Goal: Task Accomplishment & Management: Complete application form

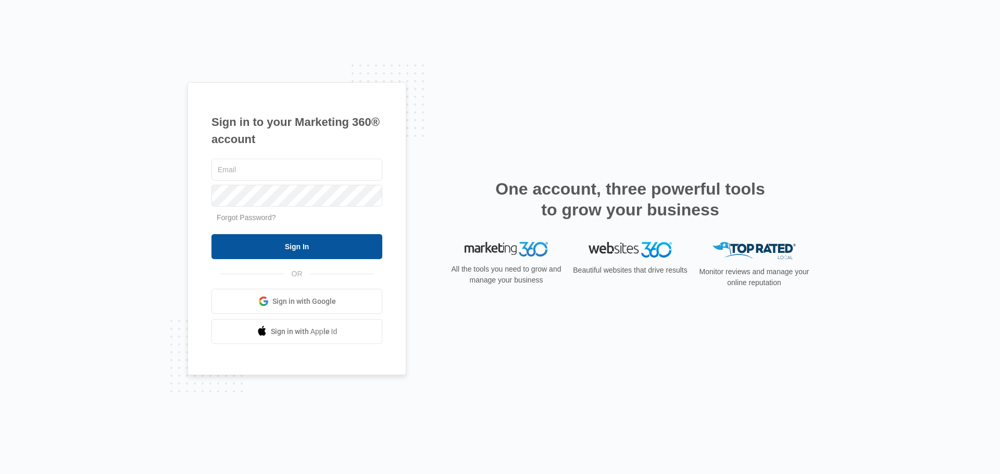
type input "[EMAIL_ADDRESS][DOMAIN_NAME]"
click at [297, 238] on input "Sign In" at bounding box center [296, 246] width 171 height 25
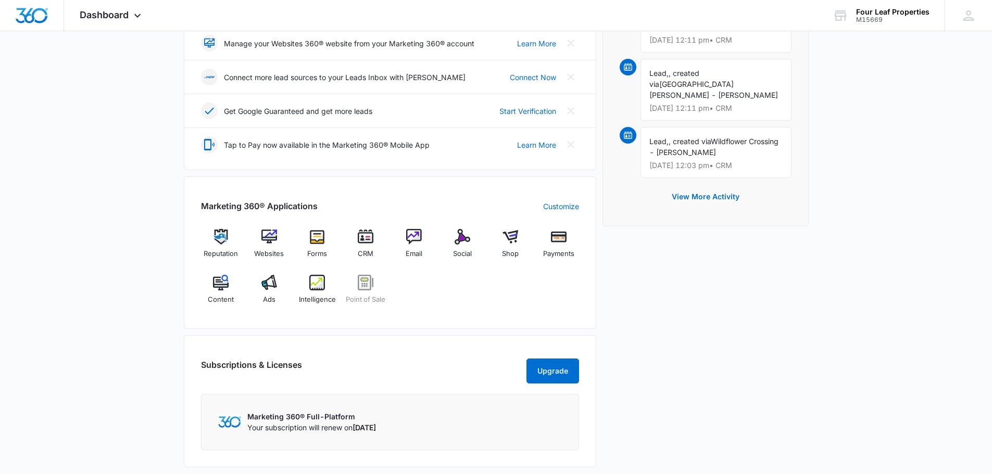
scroll to position [260, 0]
click at [365, 257] on span "CRM" at bounding box center [366, 253] width 16 height 10
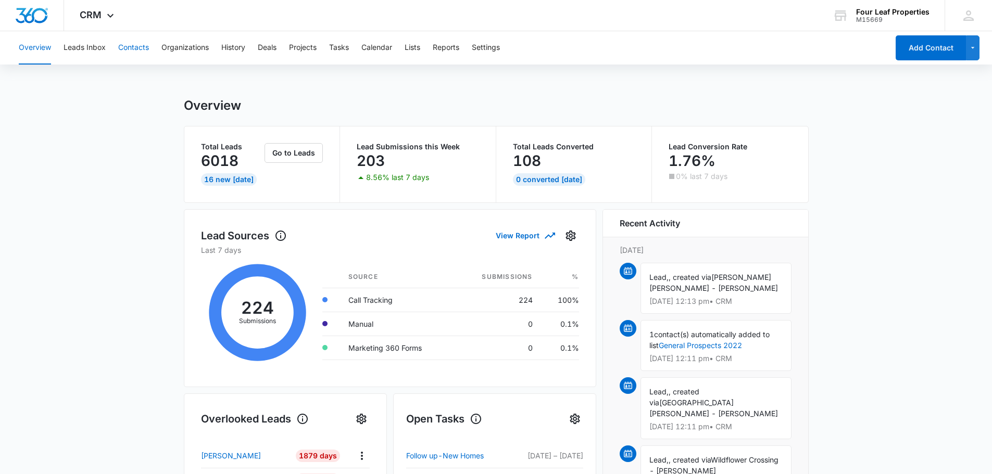
click at [131, 44] on button "Contacts" at bounding box center [133, 47] width 31 height 33
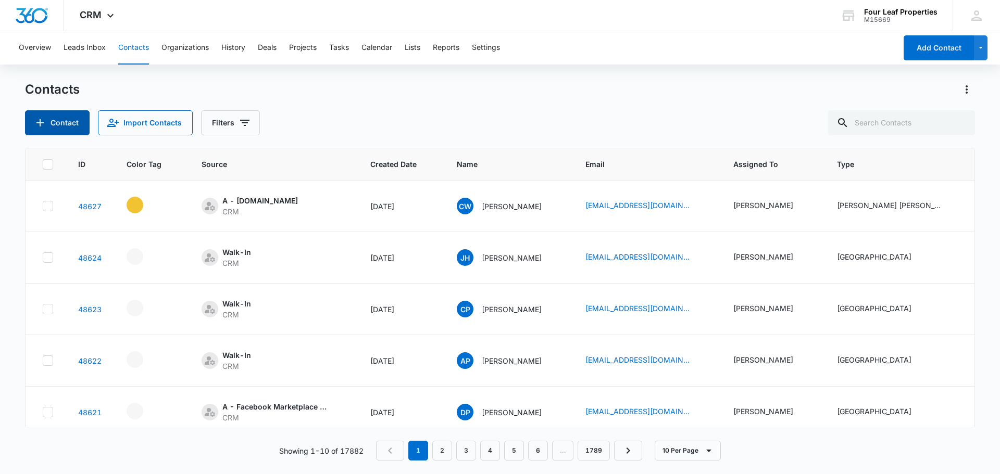
click at [77, 118] on button "Contact" at bounding box center [57, 122] width 65 height 25
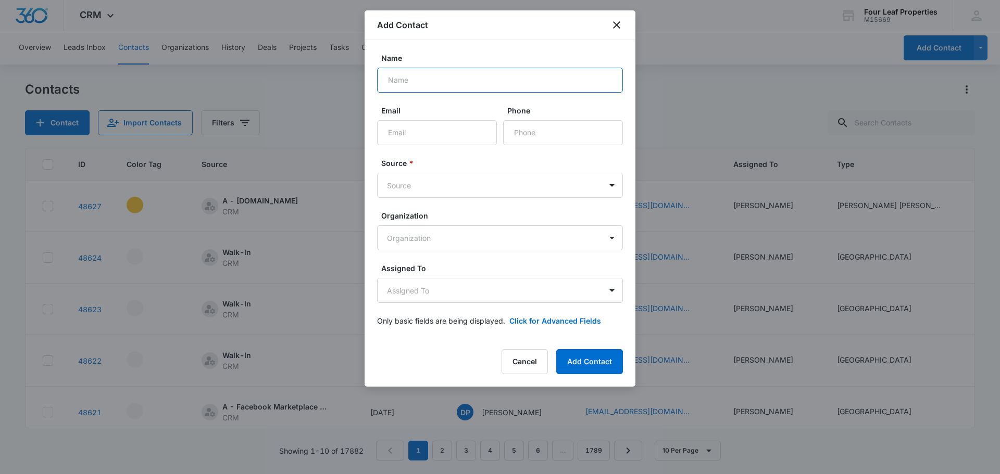
click at [428, 72] on input "Name" at bounding box center [500, 80] width 246 height 25
click at [428, 73] on input "Name" at bounding box center [500, 80] width 246 height 25
drag, startPoint x: 456, startPoint y: 81, endPoint x: 462, endPoint y: 76, distance: 8.5
click at [455, 85] on input "Name" at bounding box center [500, 80] width 246 height 25
type input "[PERSON_NAME]"
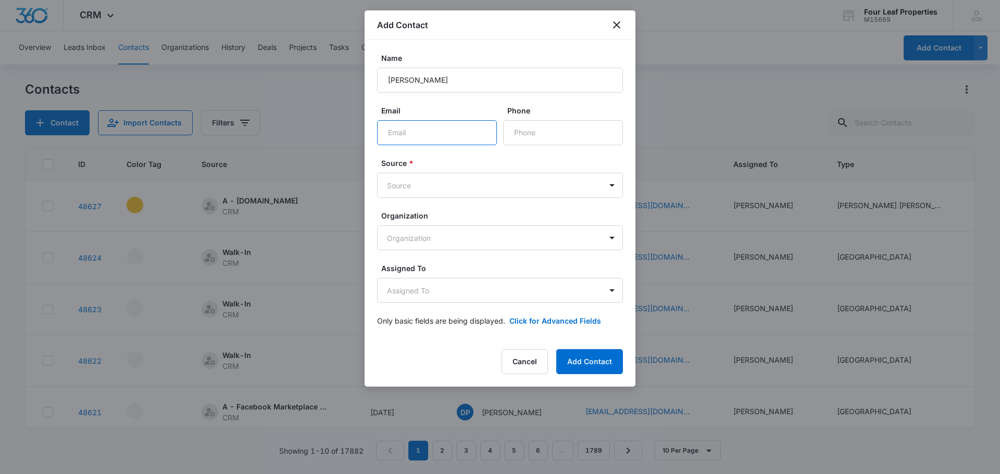
click at [416, 132] on input "Email" at bounding box center [437, 132] width 120 height 25
type input "[PERSON_NAME][EMAIL_ADDRESS][DOMAIN_NAME]"
type input "[PHONE_NUMBER]"
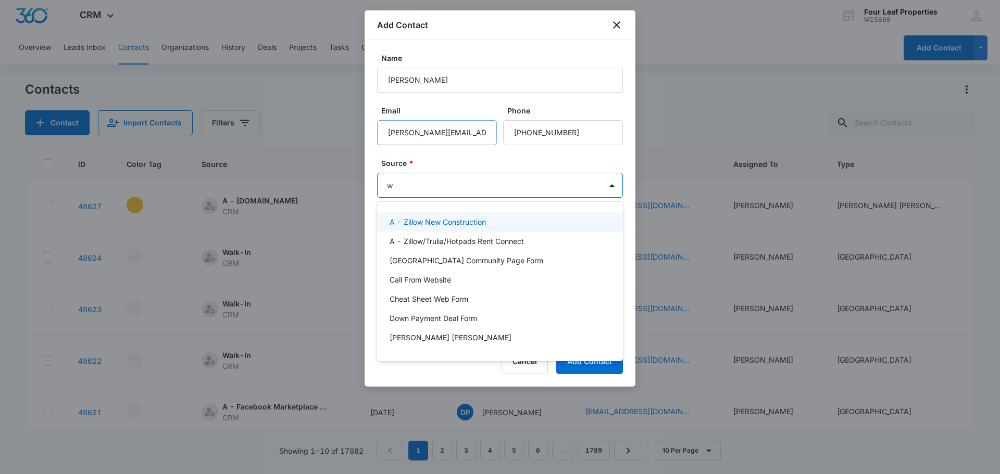
type input "we"
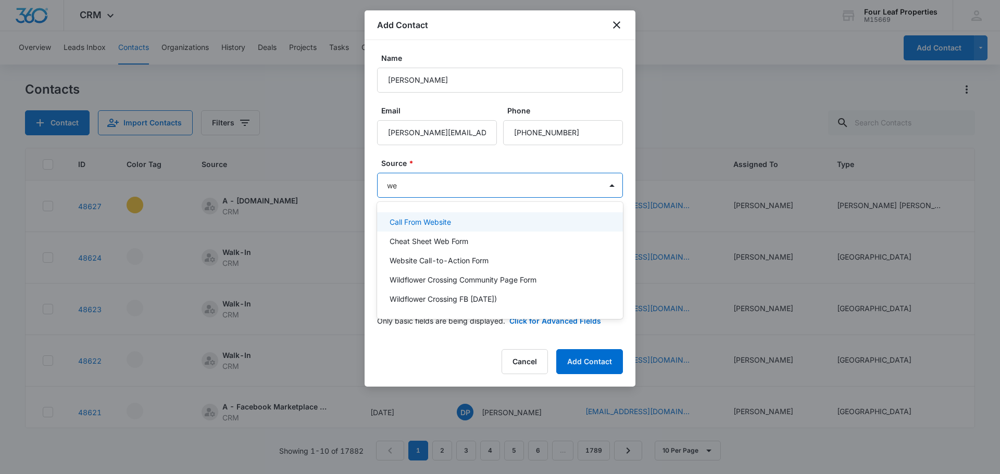
click at [406, 221] on p "Call From Website" at bounding box center [420, 222] width 61 height 11
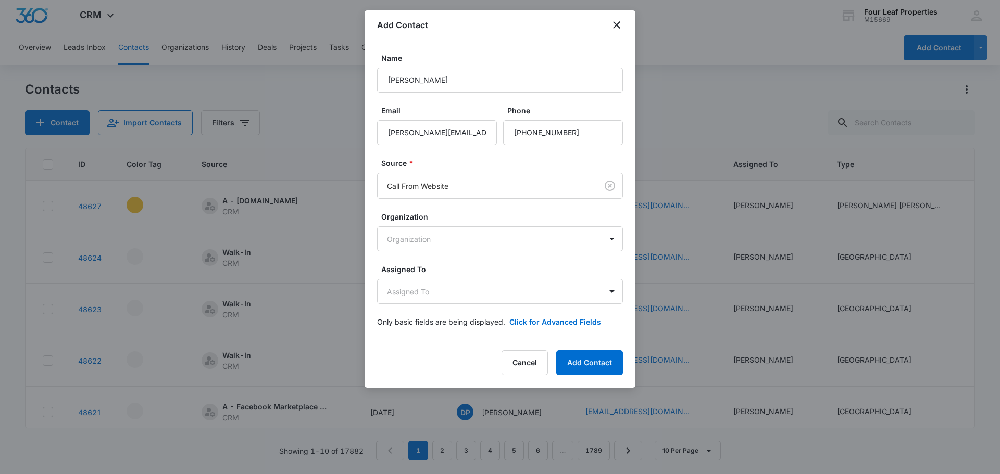
click at [431, 158] on label "Source *" at bounding box center [504, 163] width 246 height 11
click at [408, 296] on body "CRM Apps Reputation Websites Forms CRM Email Social Shop Payments POS Content A…" at bounding box center [500, 237] width 1000 height 474
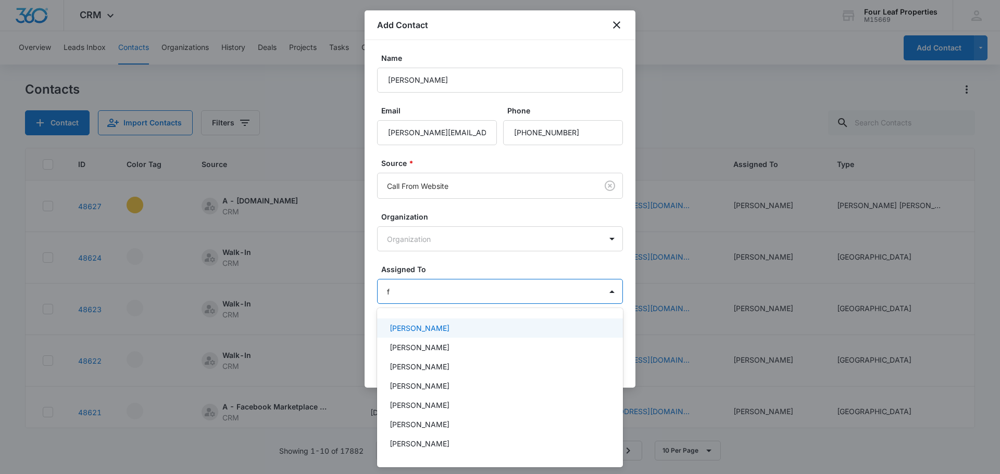
type input "fe"
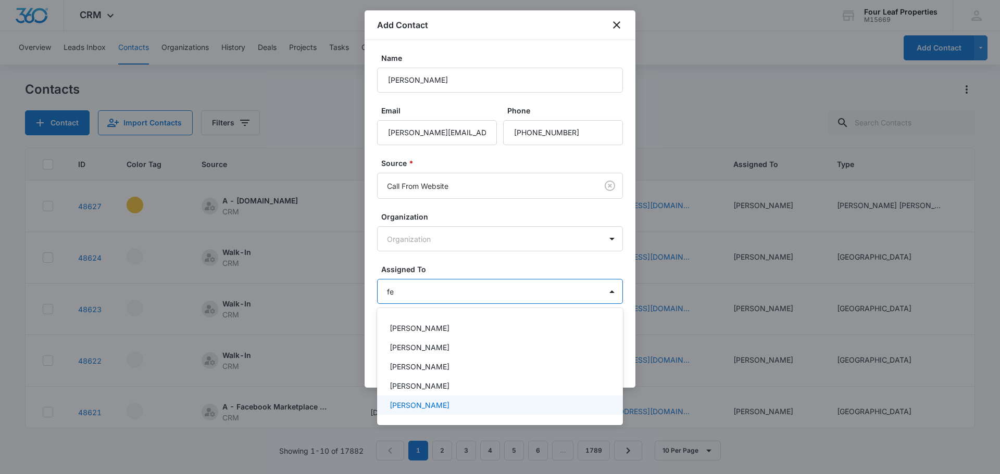
click at [491, 412] on div "[PERSON_NAME]" at bounding box center [500, 405] width 246 height 19
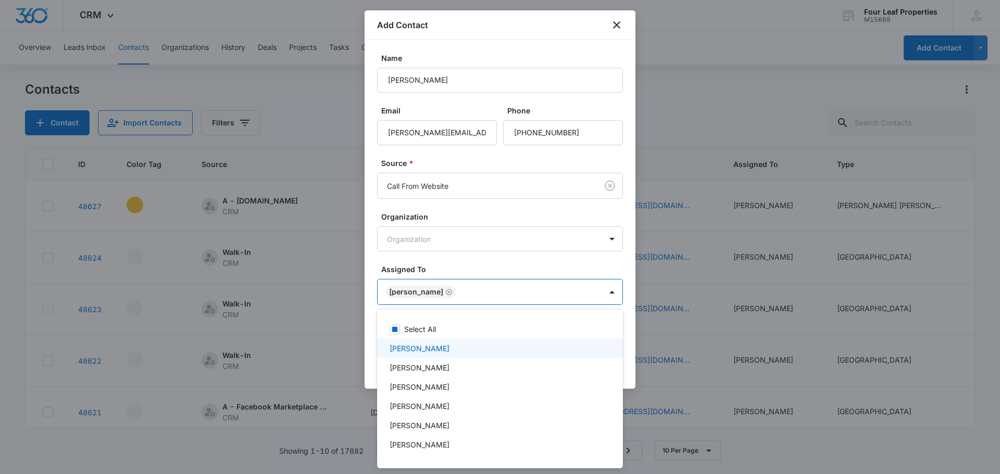
click at [460, 241] on div at bounding box center [500, 237] width 1000 height 474
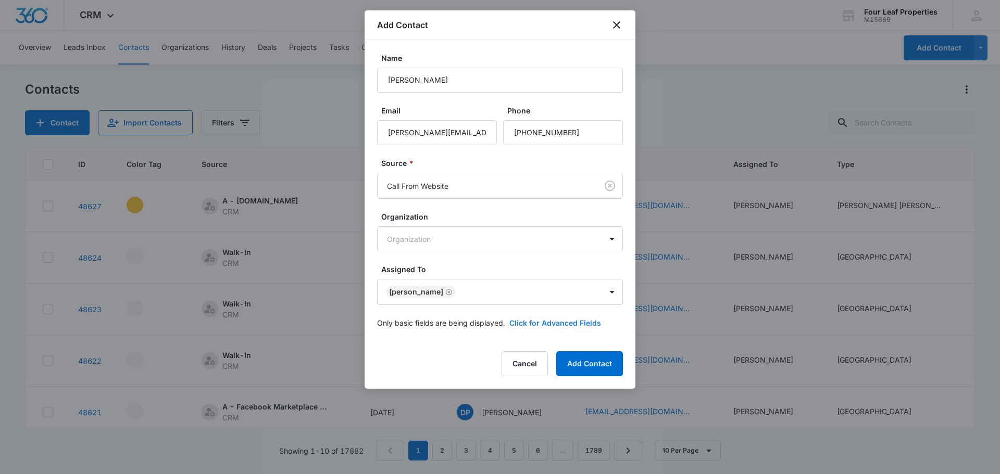
click at [552, 323] on button "Click for Advanced Fields" at bounding box center [555, 323] width 92 height 11
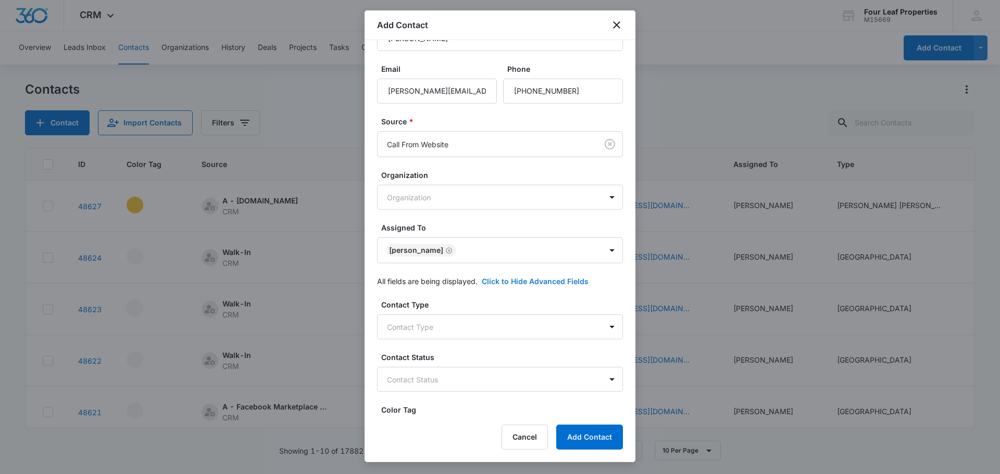
scroll to position [156, 0]
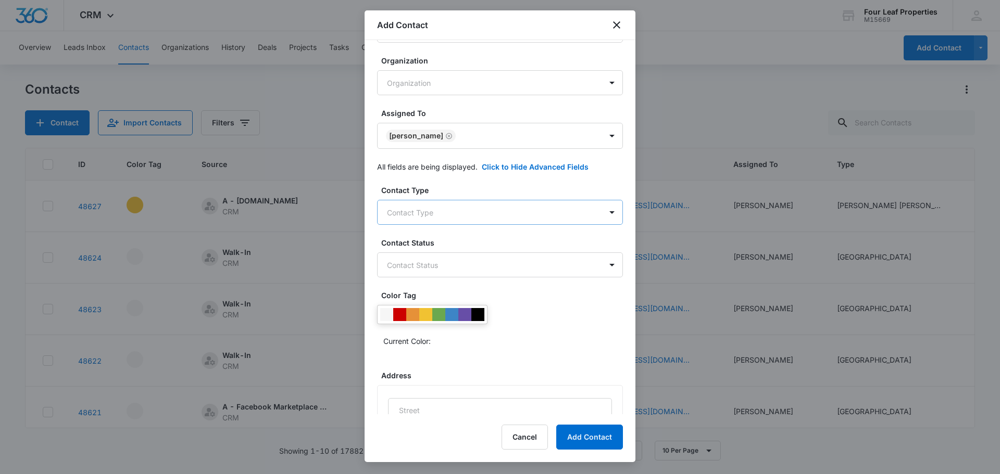
click at [449, 213] on body "CRM Apps Reputation Websites Forms CRM Email Social Shop Payments POS Content A…" at bounding box center [500, 237] width 1000 height 474
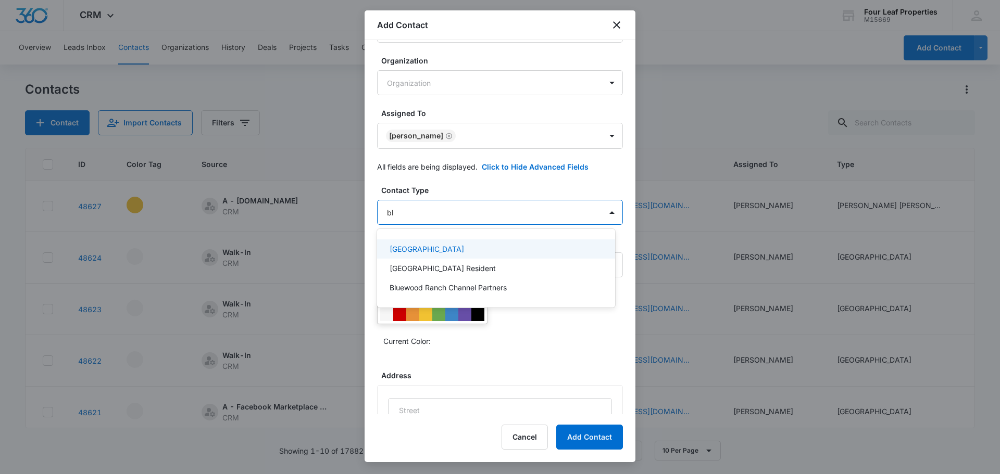
type input "blu"
click at [444, 245] on p "[GEOGRAPHIC_DATA]" at bounding box center [427, 249] width 74 height 11
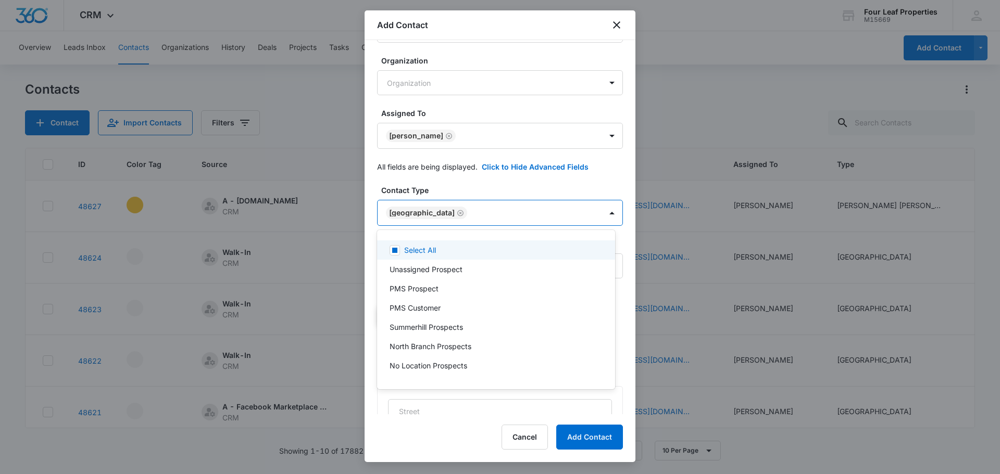
click at [433, 178] on div at bounding box center [500, 237] width 1000 height 474
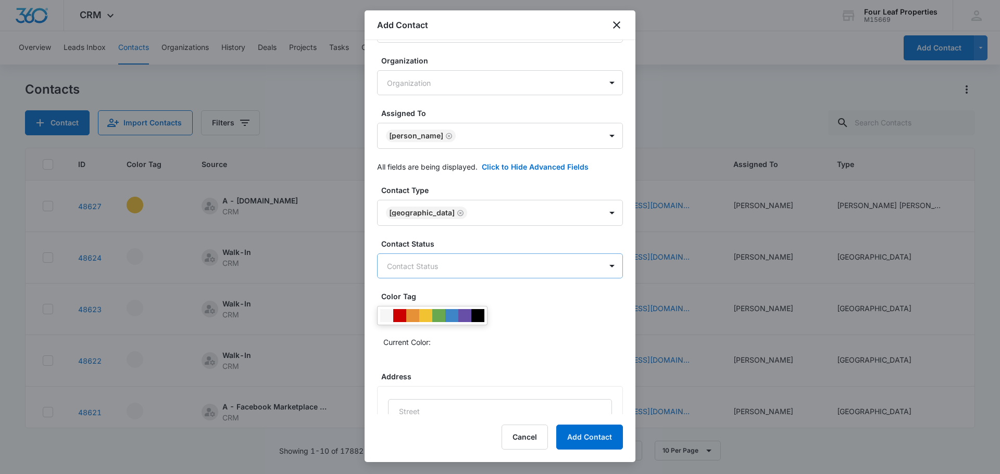
click at [427, 267] on body "CRM Apps Reputation Websites Forms CRM Email Social Shop Payments POS Content A…" at bounding box center [500, 237] width 1000 height 474
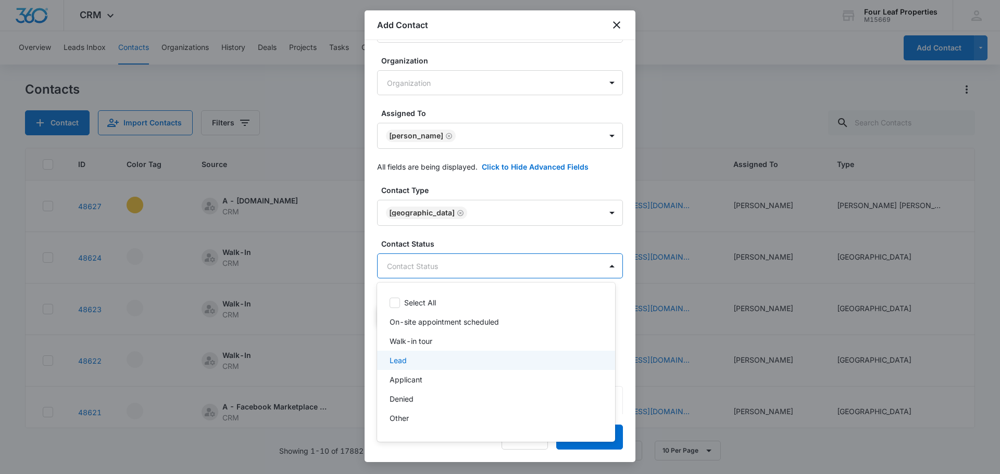
click at [436, 365] on div "Lead" at bounding box center [495, 360] width 211 height 11
click at [470, 238] on div at bounding box center [500, 237] width 1000 height 474
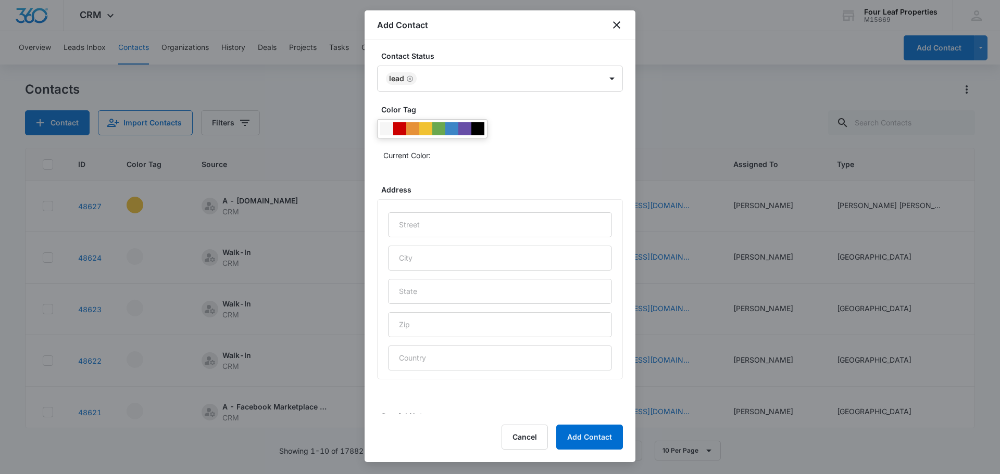
scroll to position [415, 0]
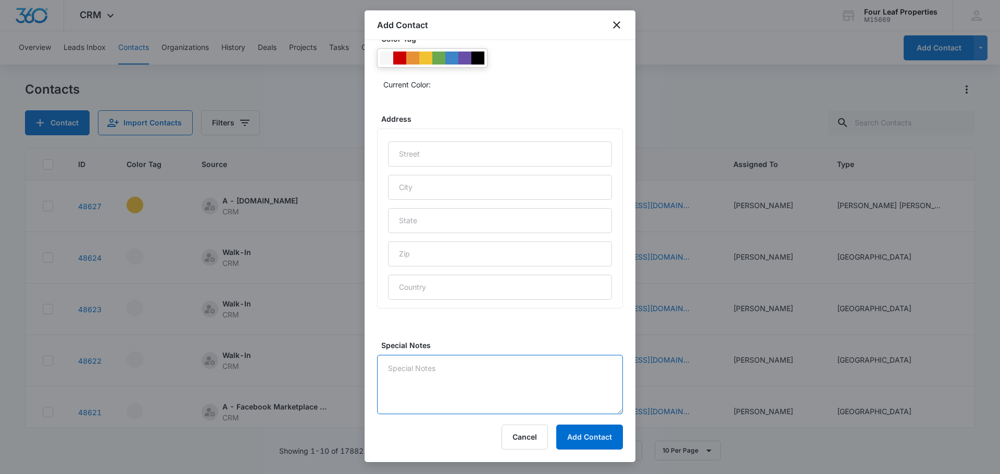
click at [424, 384] on textarea "Special Notes" at bounding box center [500, 384] width 246 height 59
click at [503, 386] on textarea "Special Notes" at bounding box center [500, 384] width 246 height 59
click at [433, 381] on textarea "Lease ends in December only makes 3999" at bounding box center [500, 384] width 246 height 59
click at [454, 380] on textarea "Lease ends in December only makes 3,999" at bounding box center [500, 384] width 246 height 59
click at [506, 385] on textarea "Lease ends in December only makes 3,999 a month" at bounding box center [500, 384] width 246 height 59
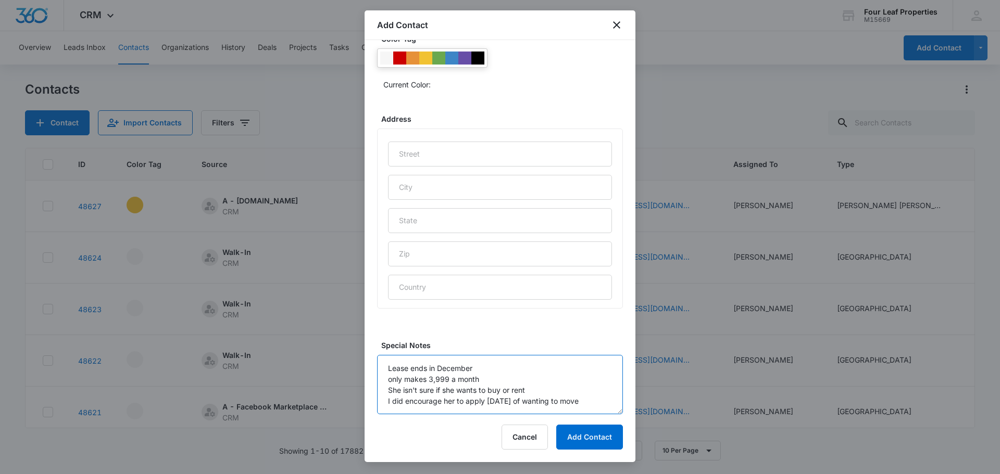
scroll to position [3, 0]
type textarea "Lease ends in December only makes 3,999 a month She isn't sure if she wants to …"
click at [588, 441] on button "Add Contact" at bounding box center [589, 437] width 67 height 25
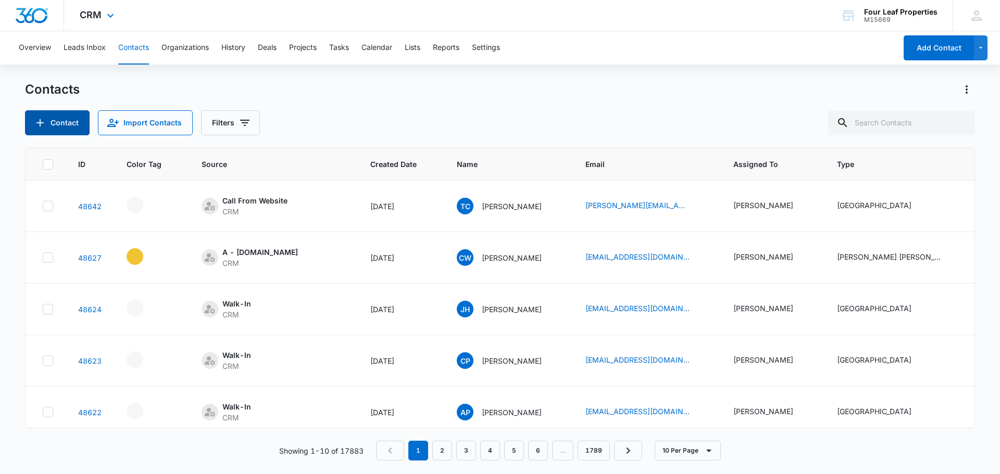
click at [25, 110] on button "Contact" at bounding box center [57, 122] width 65 height 25
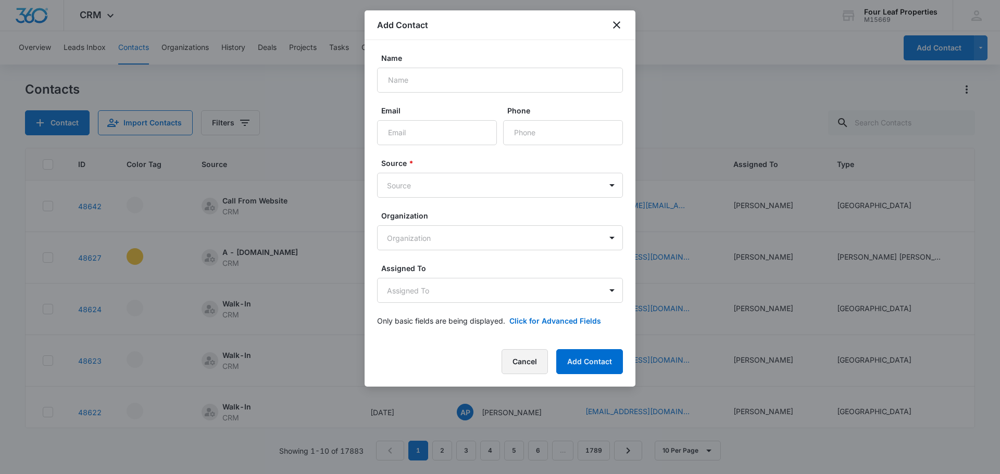
click at [524, 370] on button "Cancel" at bounding box center [525, 361] width 46 height 25
